Goal: Find specific page/section: Find specific page/section

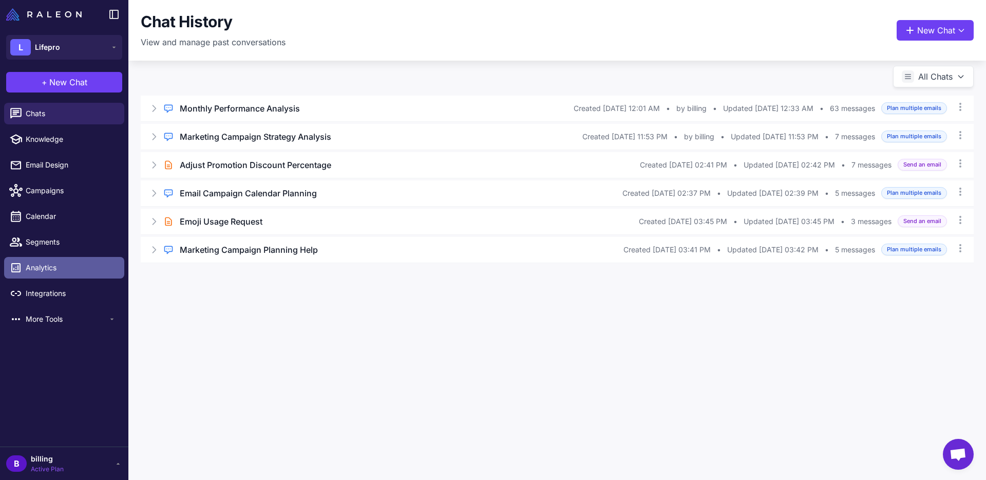
click at [57, 275] on link "Analytics" at bounding box center [64, 268] width 120 height 22
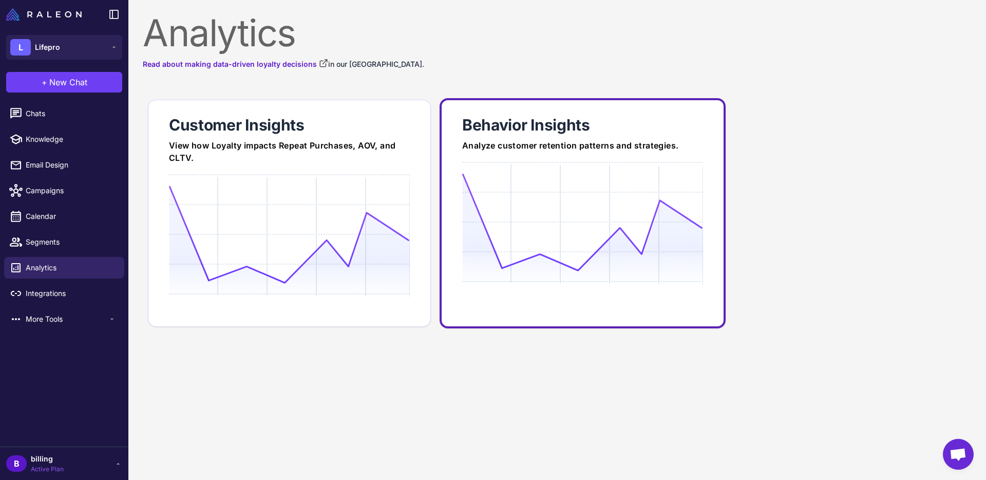
click at [523, 196] on icon at bounding box center [582, 222] width 240 height 98
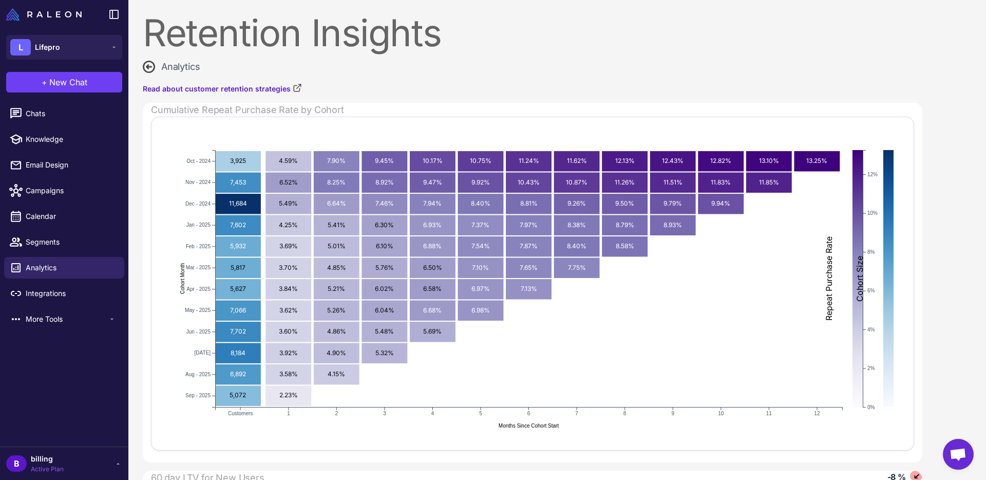
click at [173, 423] on icon "2024-10 Customers: 3,925 3,925 2024-10 Month 1 Rate: 4.59% 4.59% 2024-10 Month …" at bounding box center [529, 283] width 730 height 308
